Goal: Task Accomplishment & Management: Manage account settings

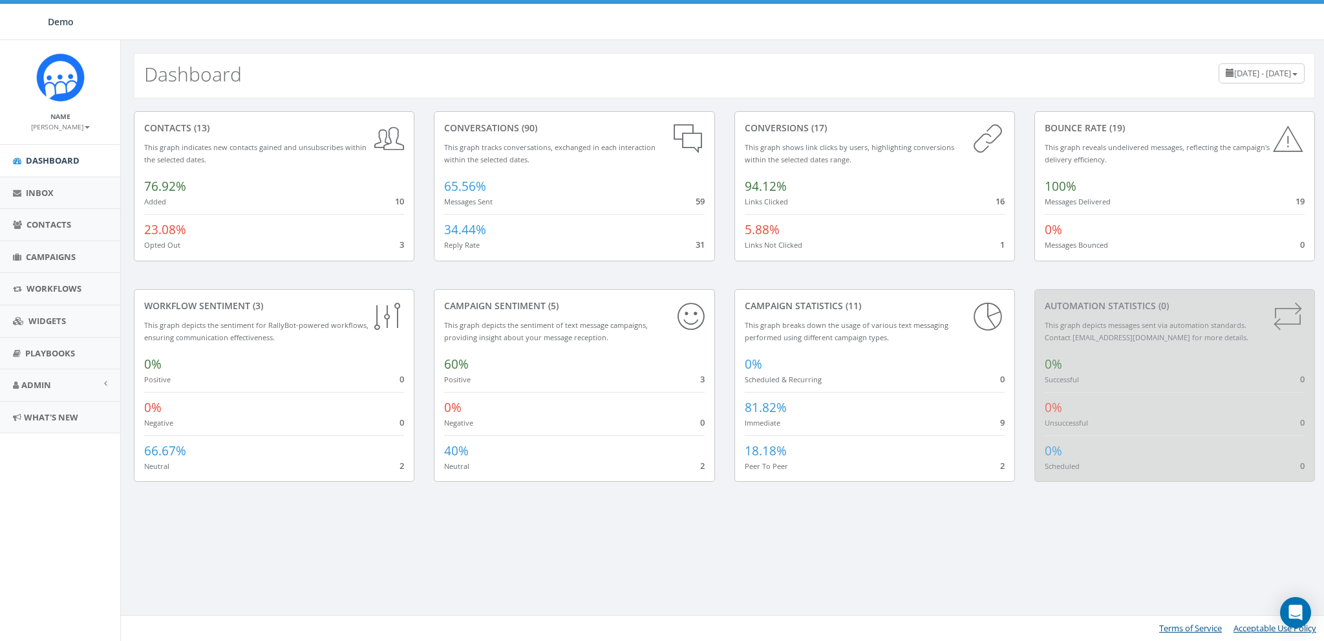
click at [448, 65] on div "Dashboard May 21, 2025 - August 19, 2025" at bounding box center [724, 75] width 1181 height 45
click at [62, 127] on small "[PERSON_NAME]" at bounding box center [60, 126] width 59 height 9
click at [65, 166] on link "Sign Out" at bounding box center [65, 163] width 102 height 16
